Goal: Task Accomplishment & Management: Manage account settings

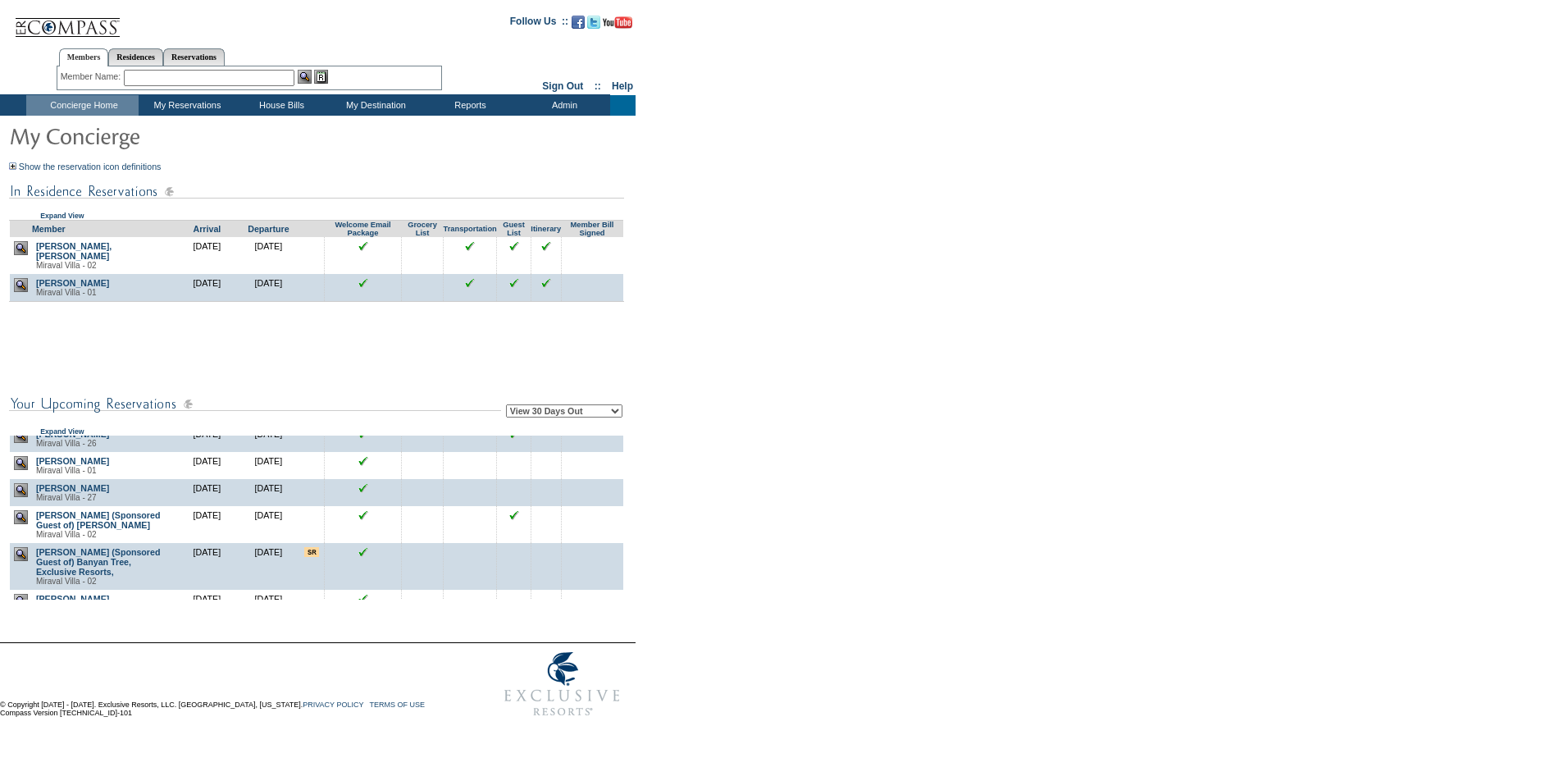
scroll to position [600, 0]
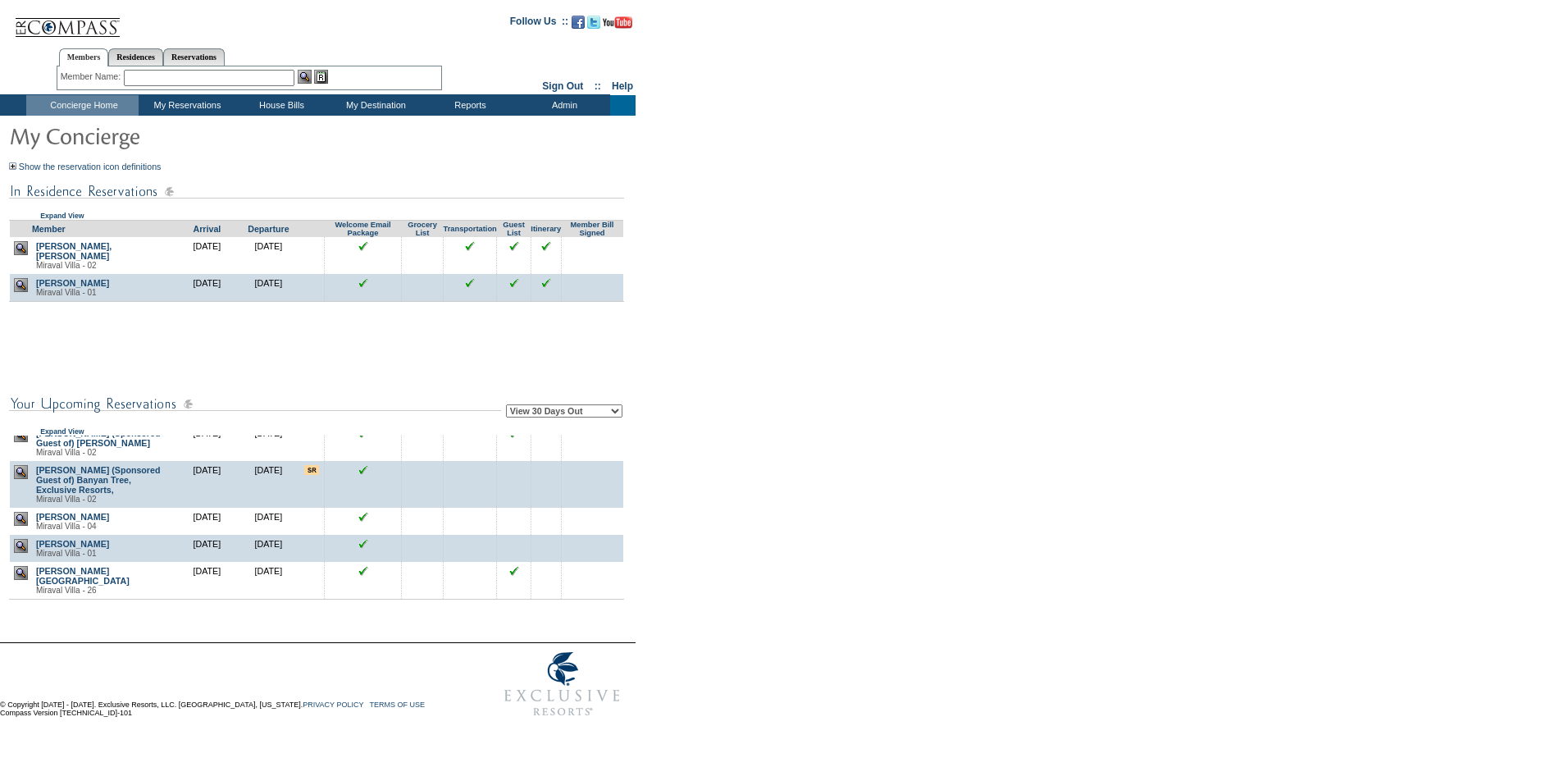
click at [611, 418] on select "View 30 Days Out View 60 Days Out View 90 Days Out" at bounding box center [564, 411] width 116 height 13
select select "90"
click at [508, 407] on select "View 30 Days Out View 60 Days Out View 90 Days Out" at bounding box center [564, 411] width 116 height 13
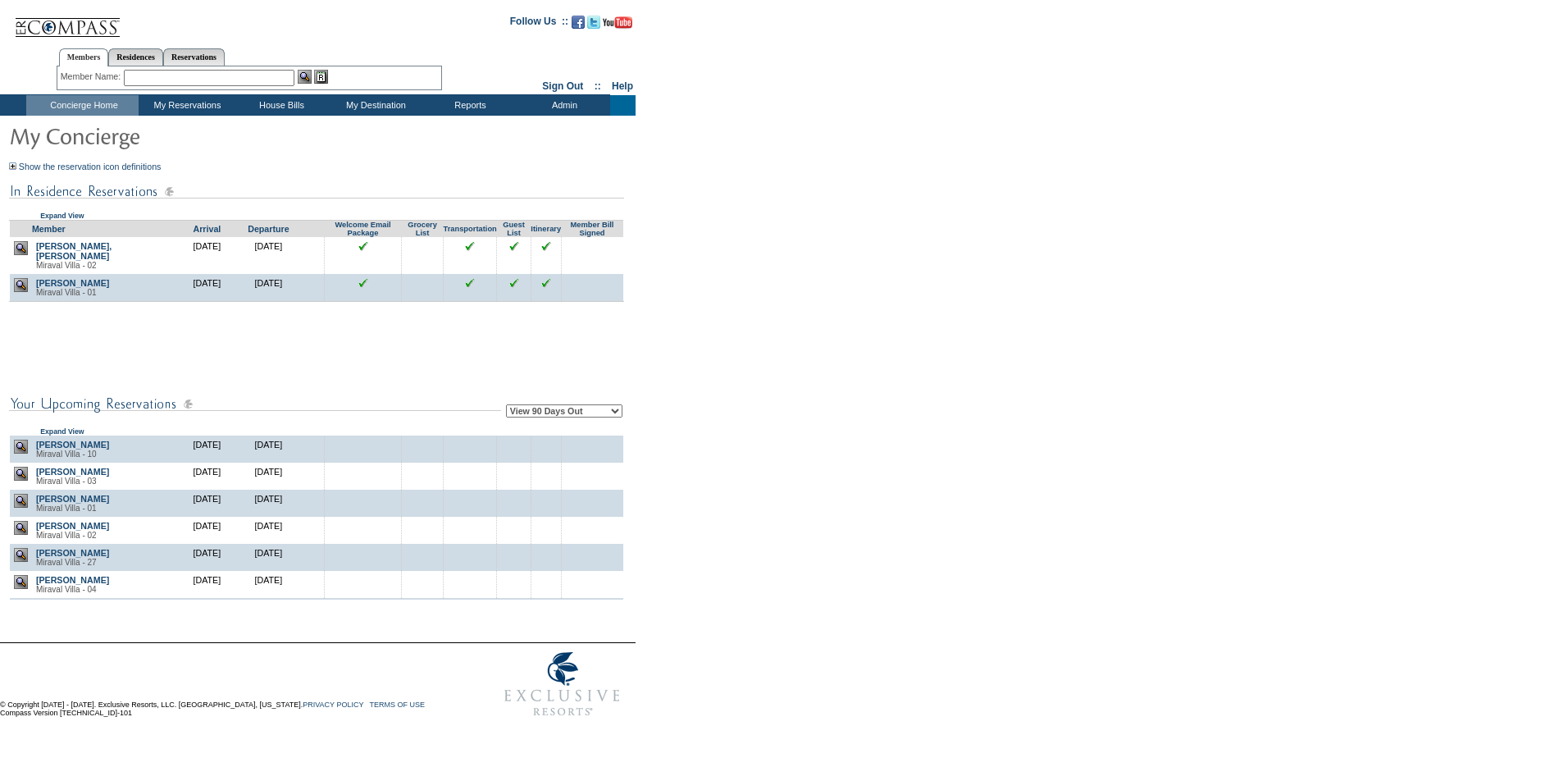
scroll to position [2133, 0]
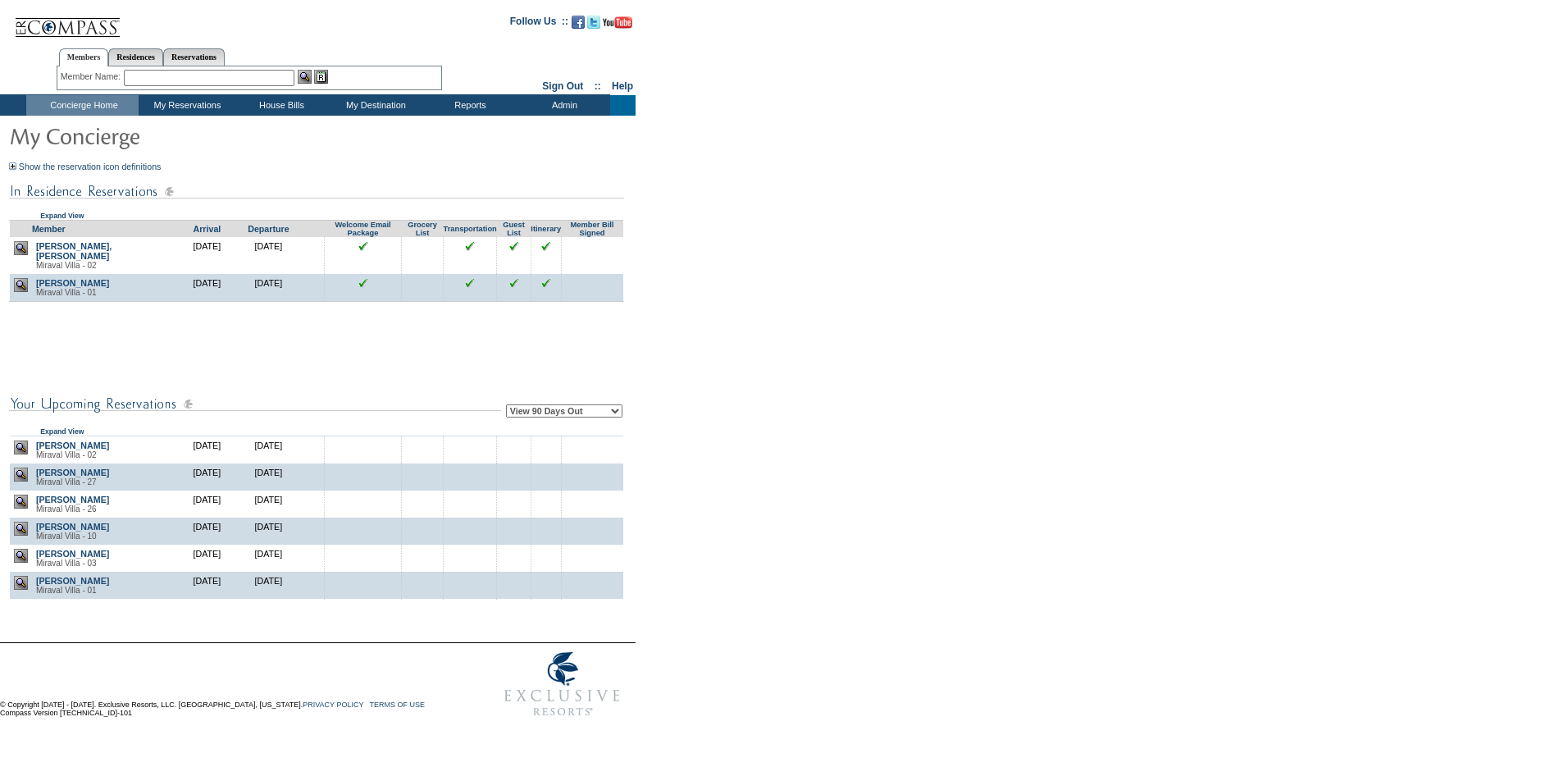
click at [22, 400] on img at bounding box center [21, 394] width 14 height 14
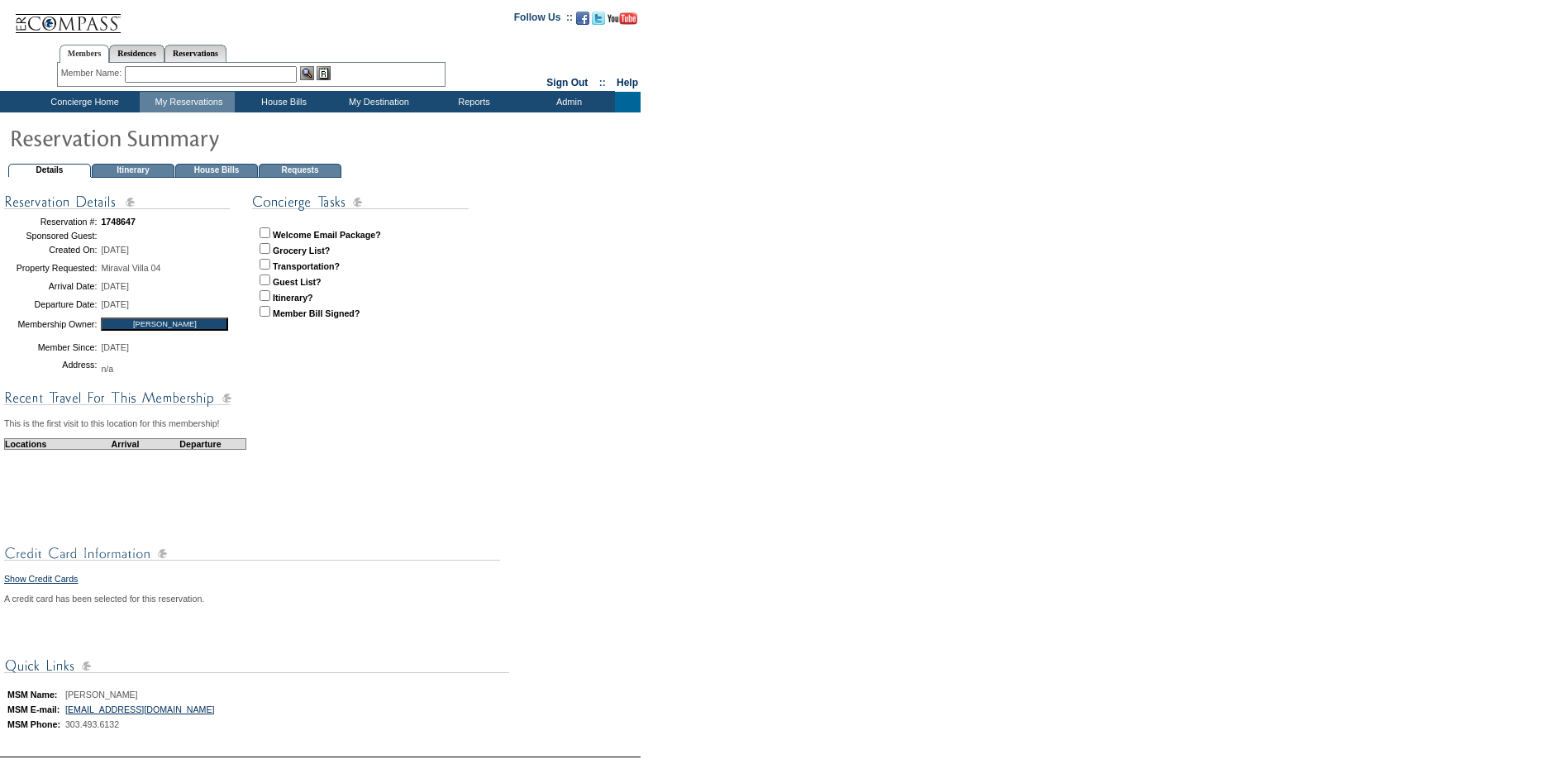
click at [265, 233] on input "checkbox" at bounding box center [265, 233] width 11 height 11
checkbox input "true"
click at [265, 277] on input "checkbox" at bounding box center [265, 280] width 11 height 11
checkbox input "true"
